Goal: Check status: Check status

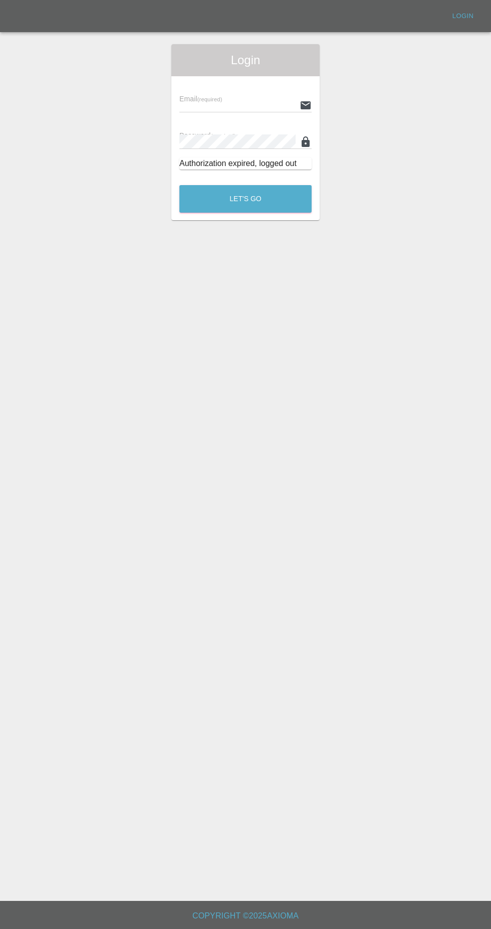
click at [214, 101] on input "text" at bounding box center [237, 105] width 116 height 15
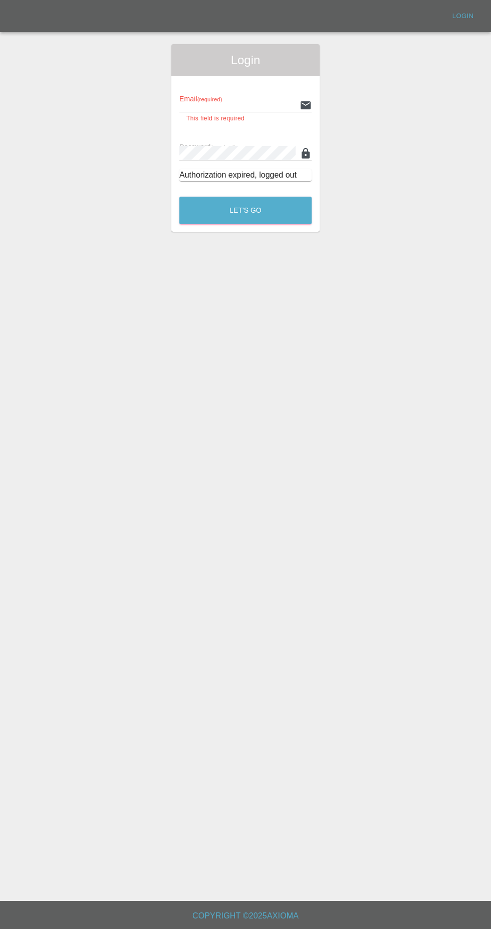
type input "[EMAIL_ADDRESS][DOMAIN_NAME]"
click at [179, 197] on button "Let's Go" at bounding box center [245, 211] width 132 height 28
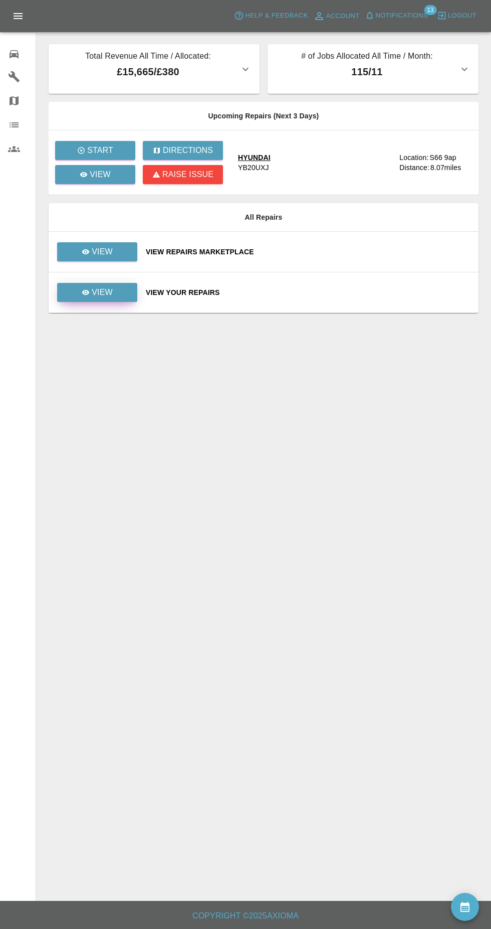
click at [86, 292] on icon at bounding box center [86, 292] width 8 height 5
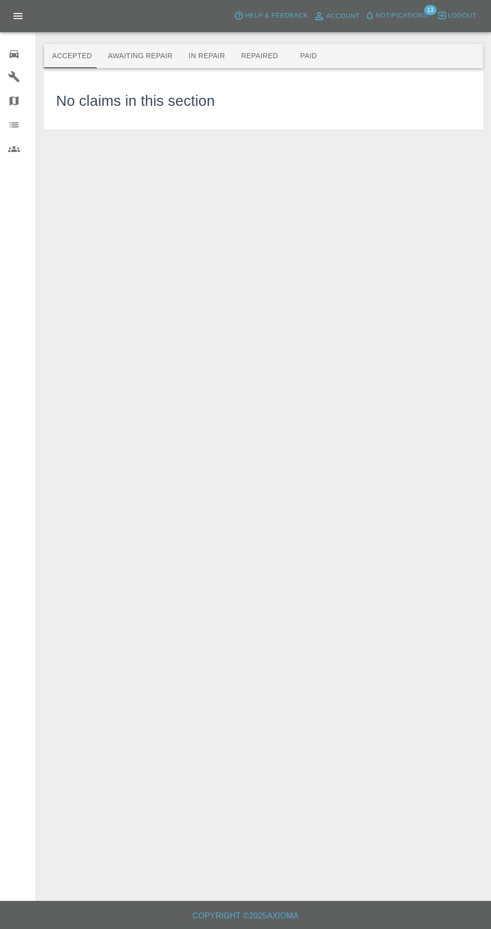
click at [132, 53] on button "Awaiting Repair" at bounding box center [140, 56] width 81 height 24
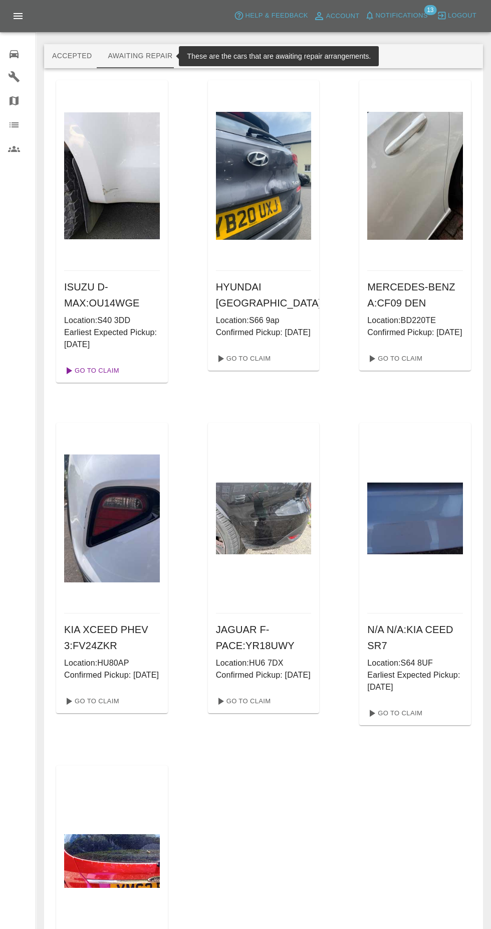
click at [102, 367] on link "Go To Claim" at bounding box center [91, 370] width 62 height 16
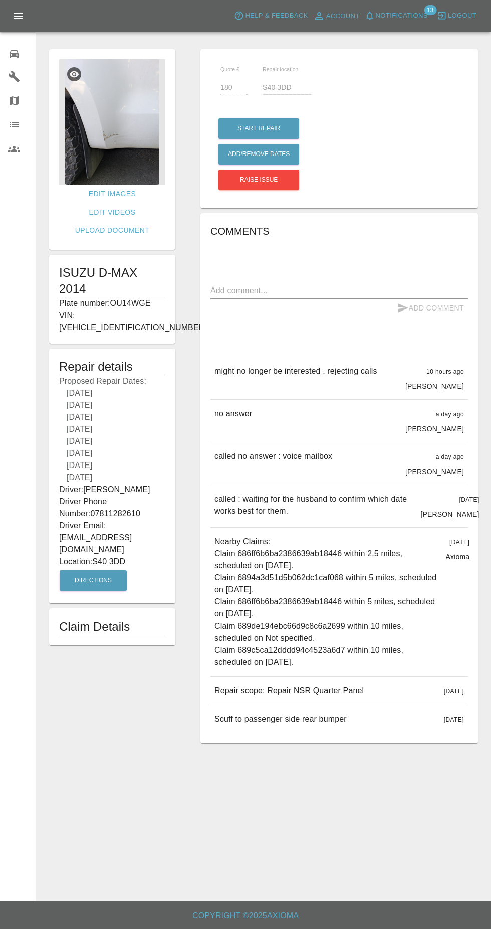
click at [111, 148] on img at bounding box center [112, 121] width 106 height 125
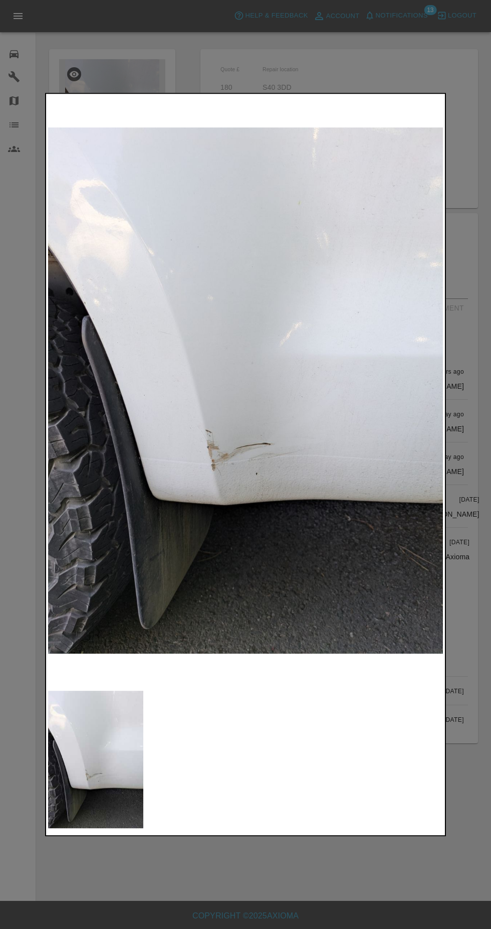
click at [427, 54] on div at bounding box center [245, 464] width 491 height 929
